Goal: Navigation & Orientation: Find specific page/section

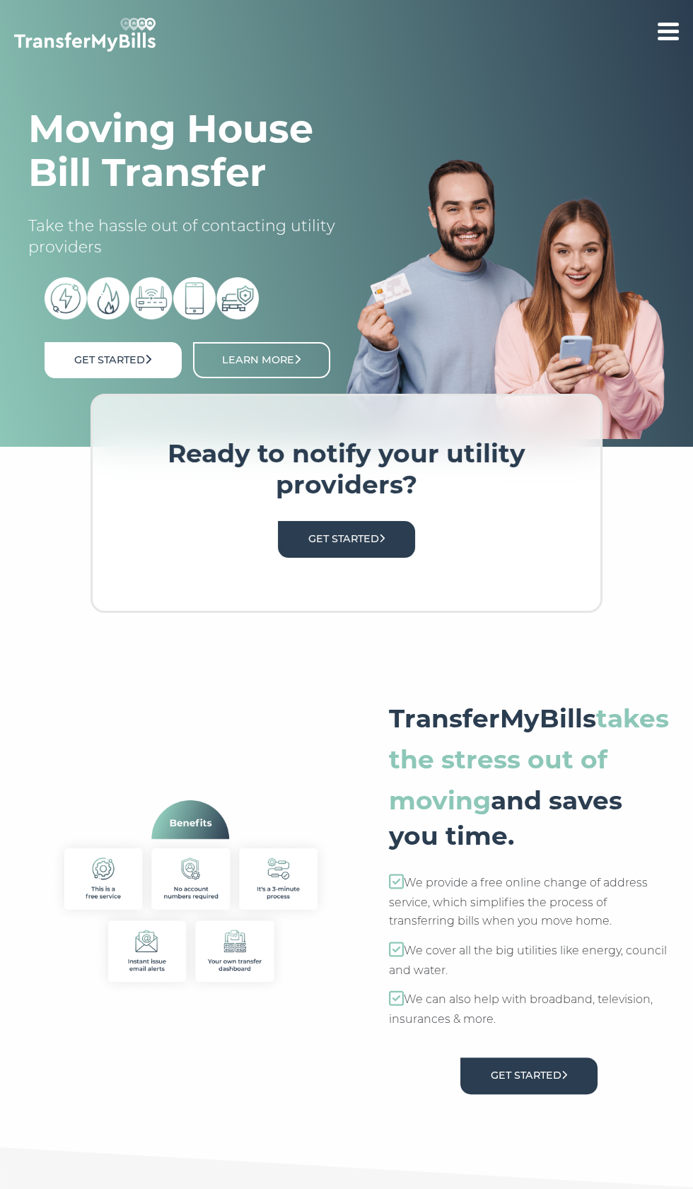
click at [659, 32] on span at bounding box center [667, 32] width 21 height 4
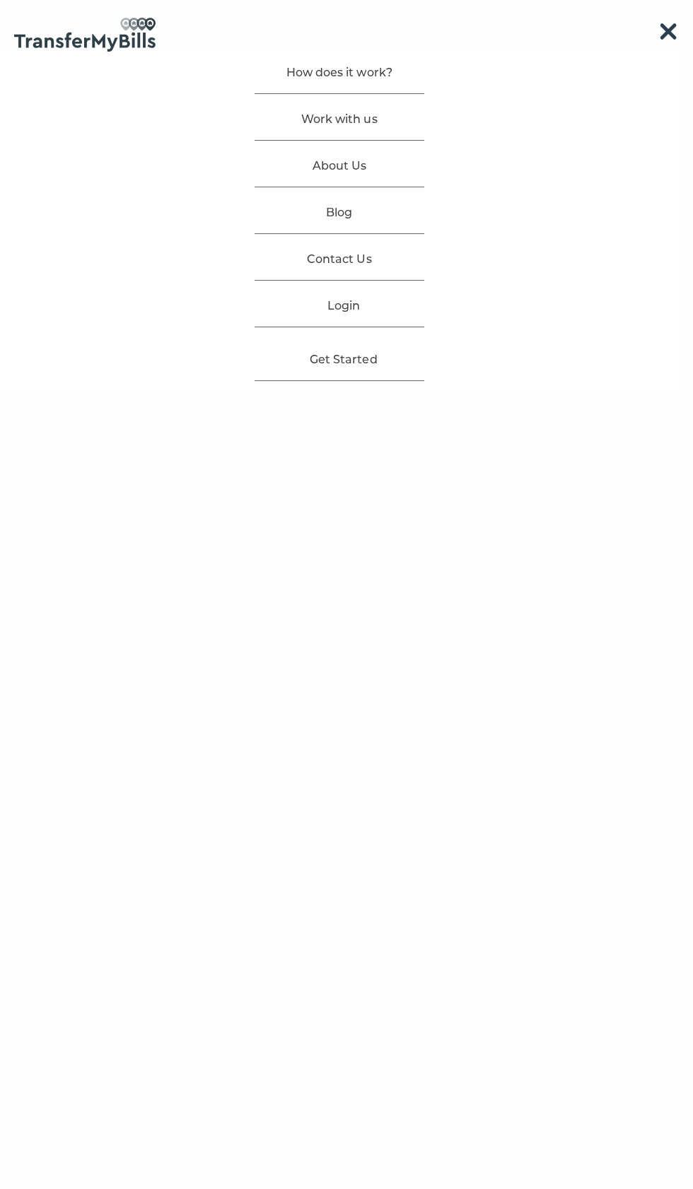
click at [366, 165] on link "About Us" at bounding box center [339, 165] width 54 height 13
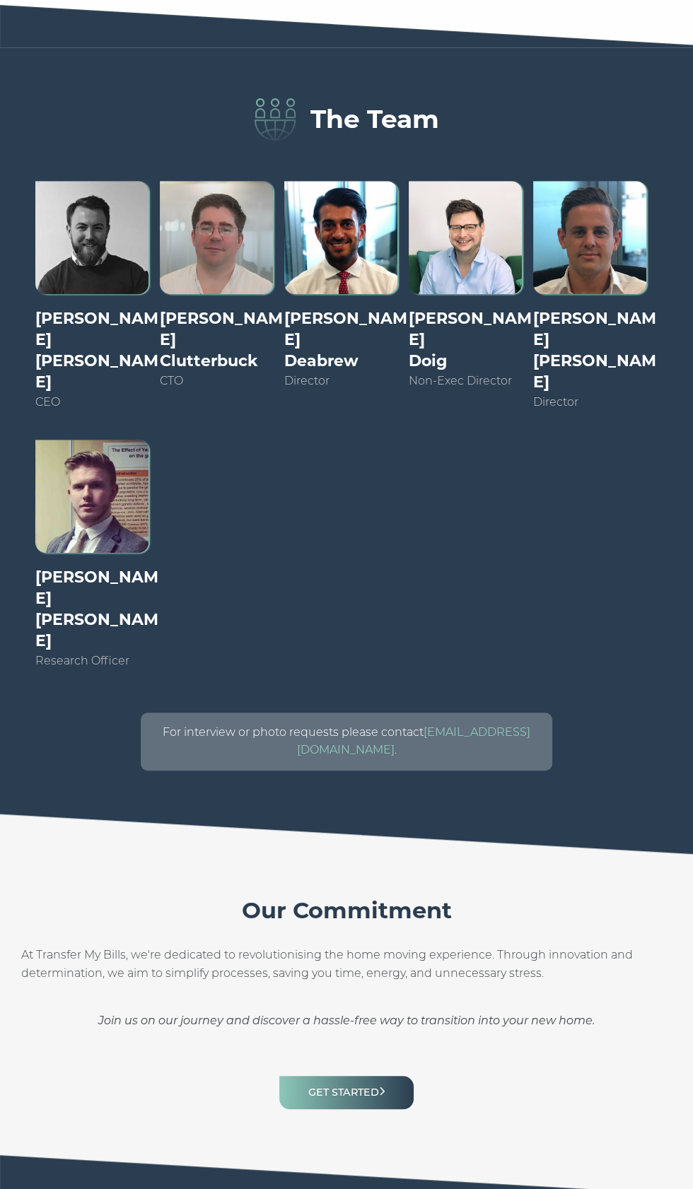
scroll to position [1320, 0]
click at [220, 294] on img at bounding box center [216, 237] width 113 height 113
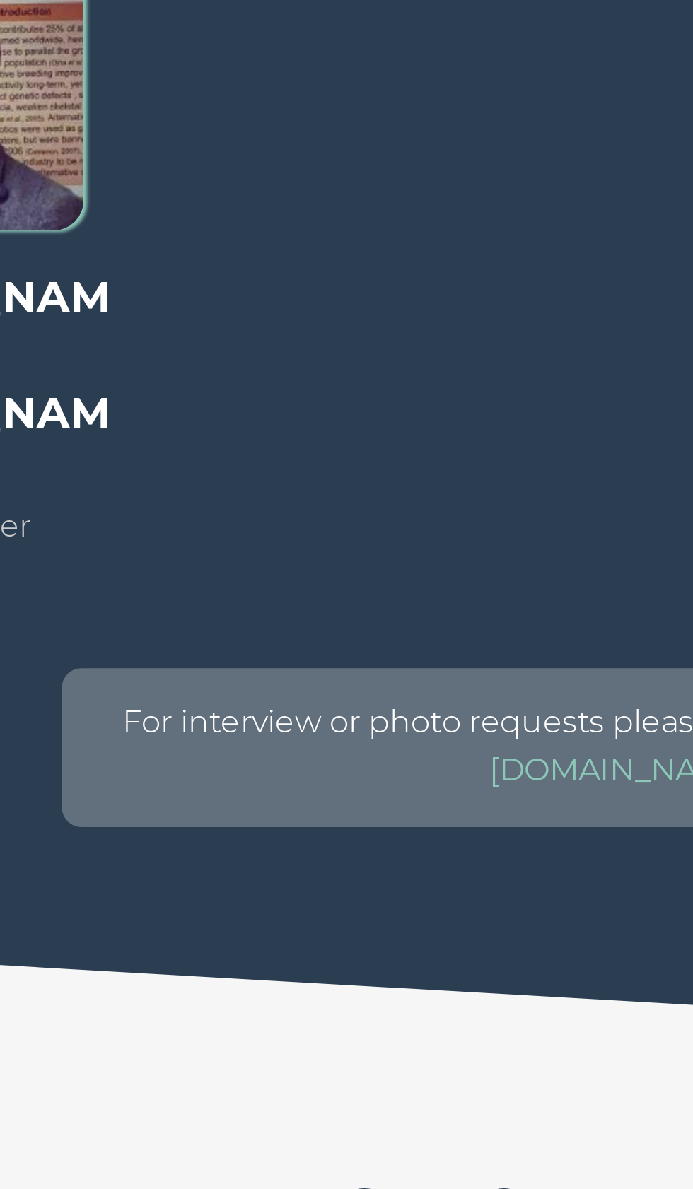
scroll to position [1322, 0]
